Goal: Task Accomplishment & Management: Manage account settings

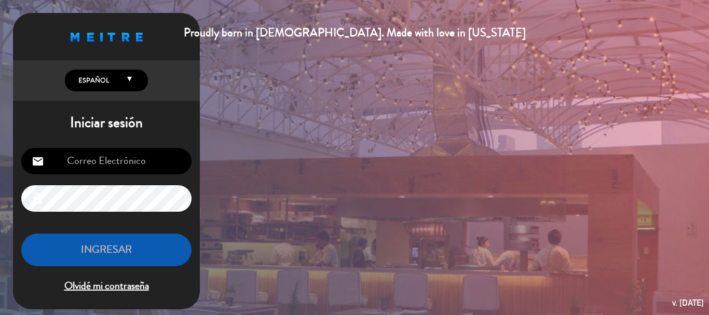
type input "[EMAIL_ADDRESS][DOMAIN_NAME]"
click at [121, 252] on button "INGRESAR" at bounding box center [106, 249] width 170 height 33
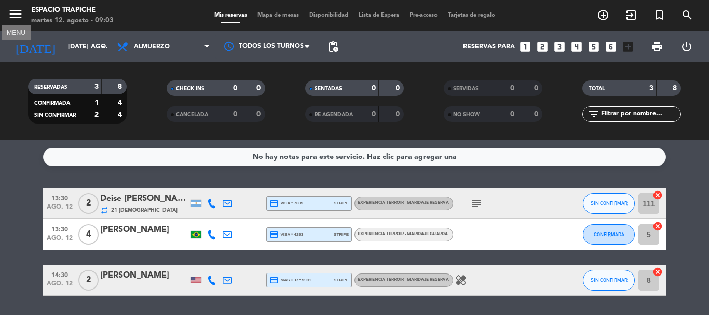
click at [15, 15] on icon "menu" at bounding box center [16, 14] width 16 height 16
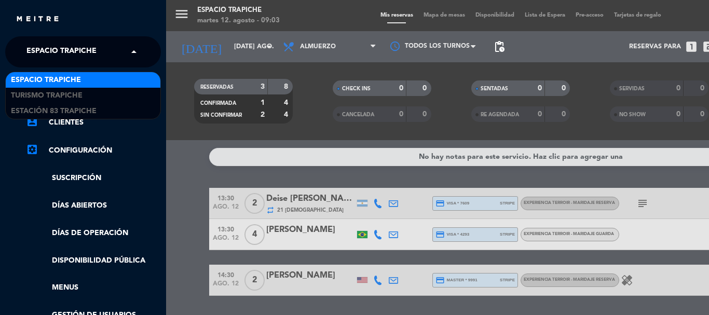
click at [91, 59] on span "Espacio Trapiche" at bounding box center [61, 52] width 70 height 22
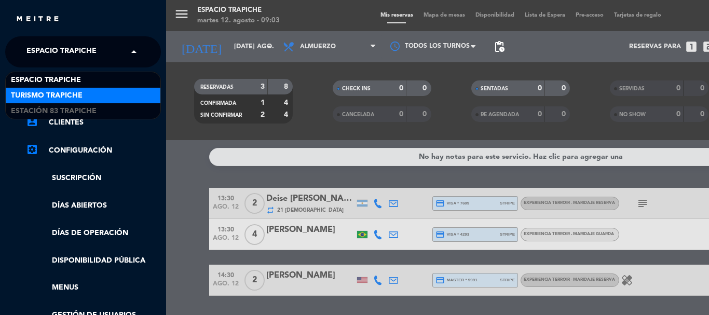
click at [85, 95] on div "Turismo Trapiche" at bounding box center [83, 96] width 155 height 16
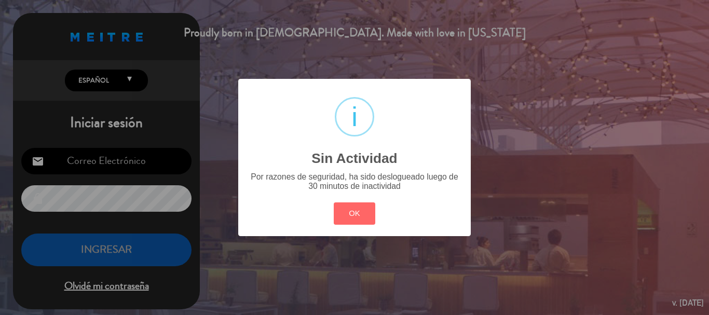
type input "[EMAIL_ADDRESS][DOMAIN_NAME]"
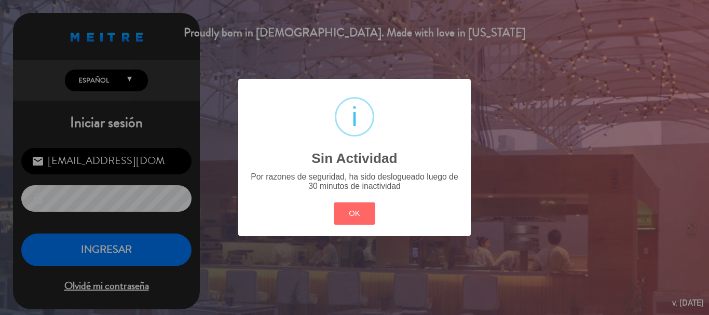
click at [100, 246] on div "? ! i Sin Actividad × Por razones de seguridad, ha sido deslogueado luego de 30…" at bounding box center [354, 157] width 709 height 315
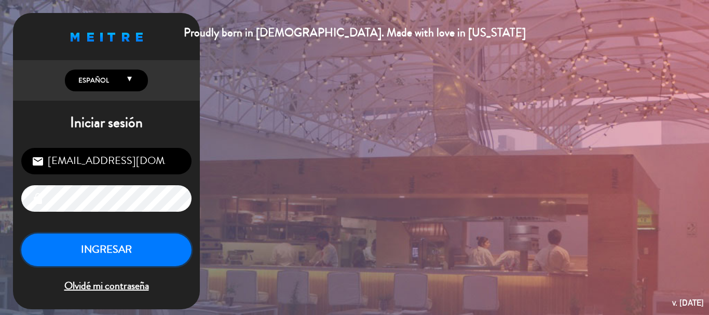
click at [94, 247] on button "INGRESAR" at bounding box center [106, 249] width 170 height 33
